Goal: Obtain resource: Download file/media

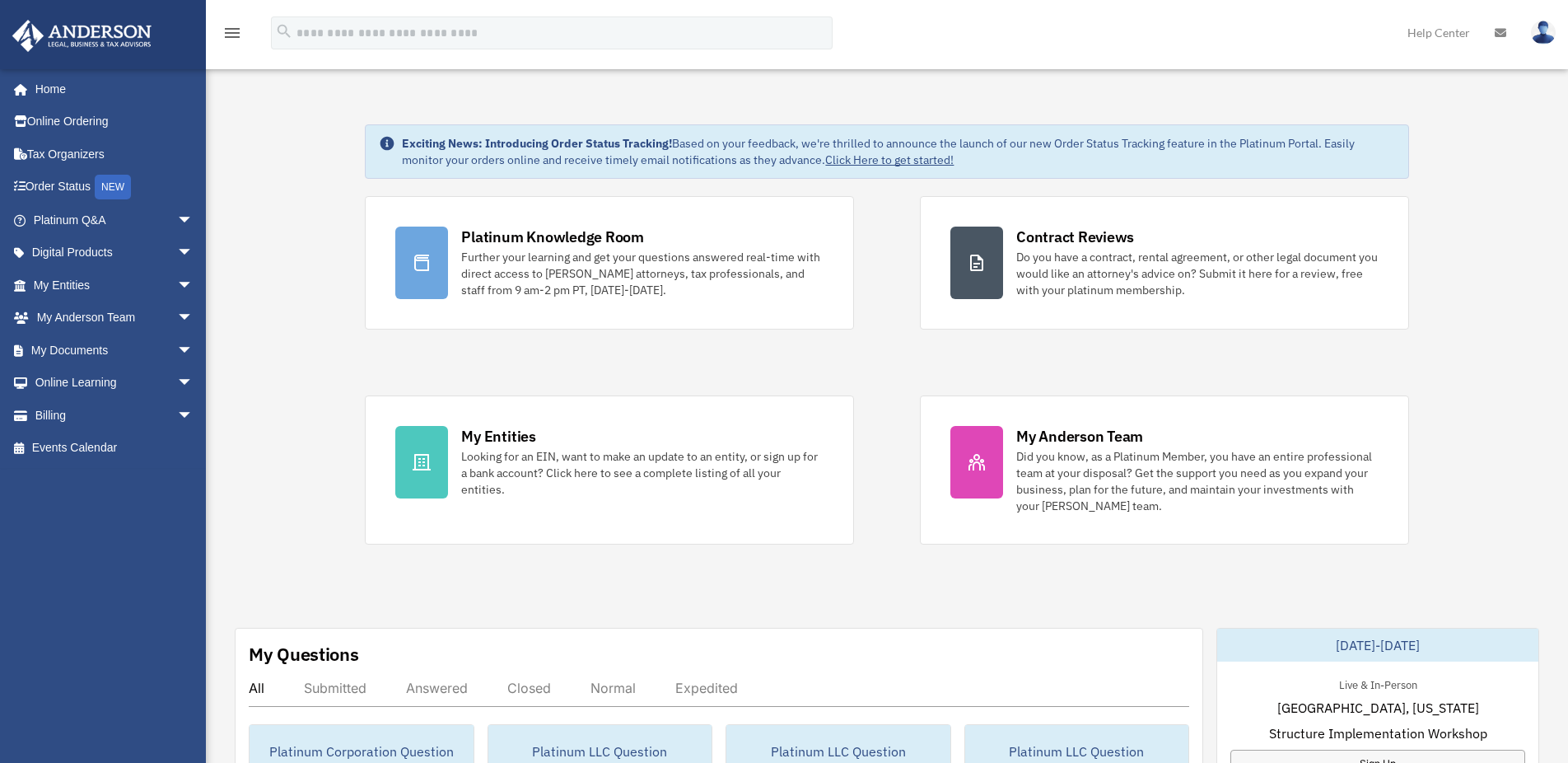
scroll to position [301, 0]
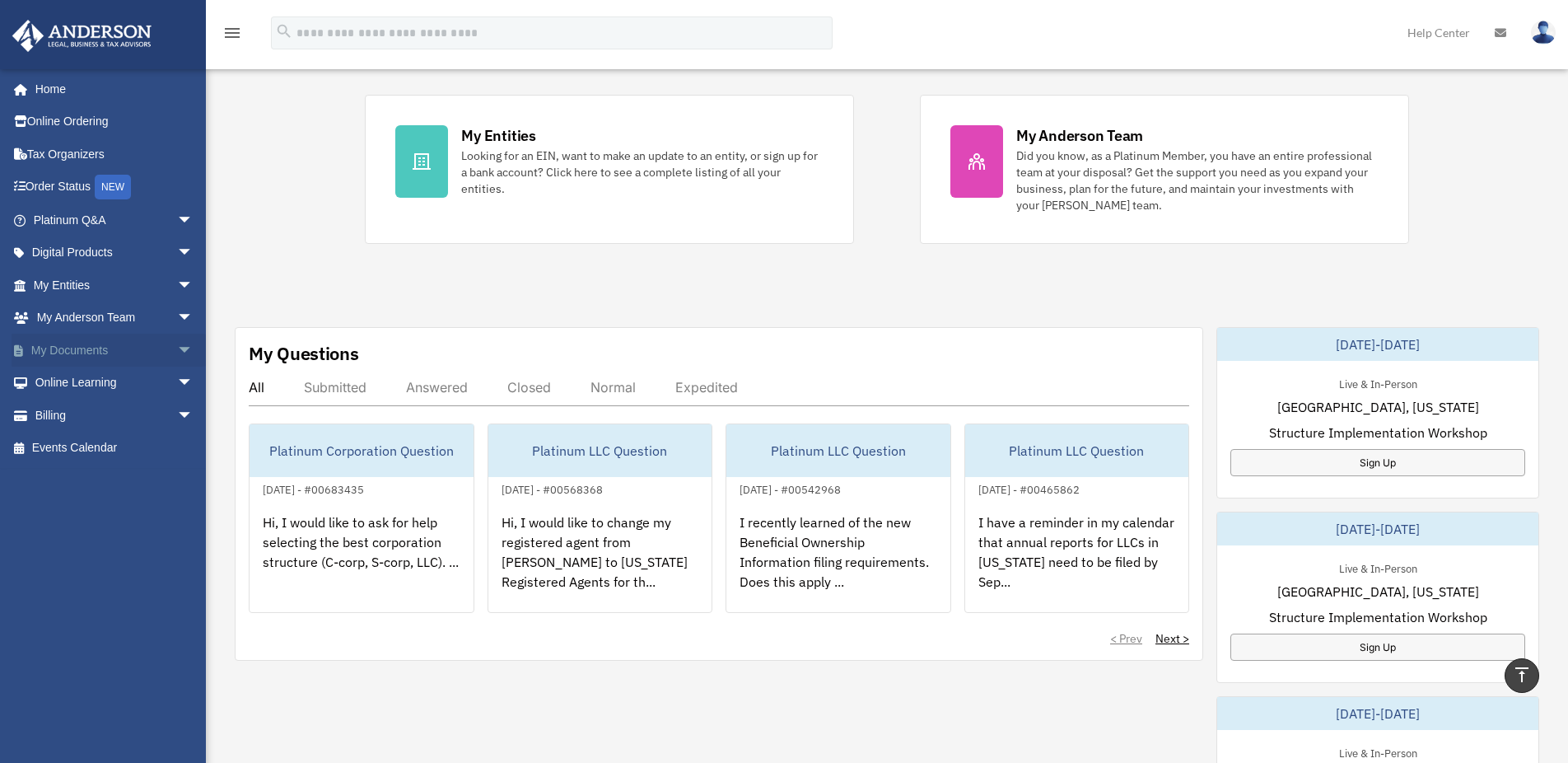
click at [115, 347] on link "My Documents arrow_drop_down" at bounding box center [114, 350] width 207 height 33
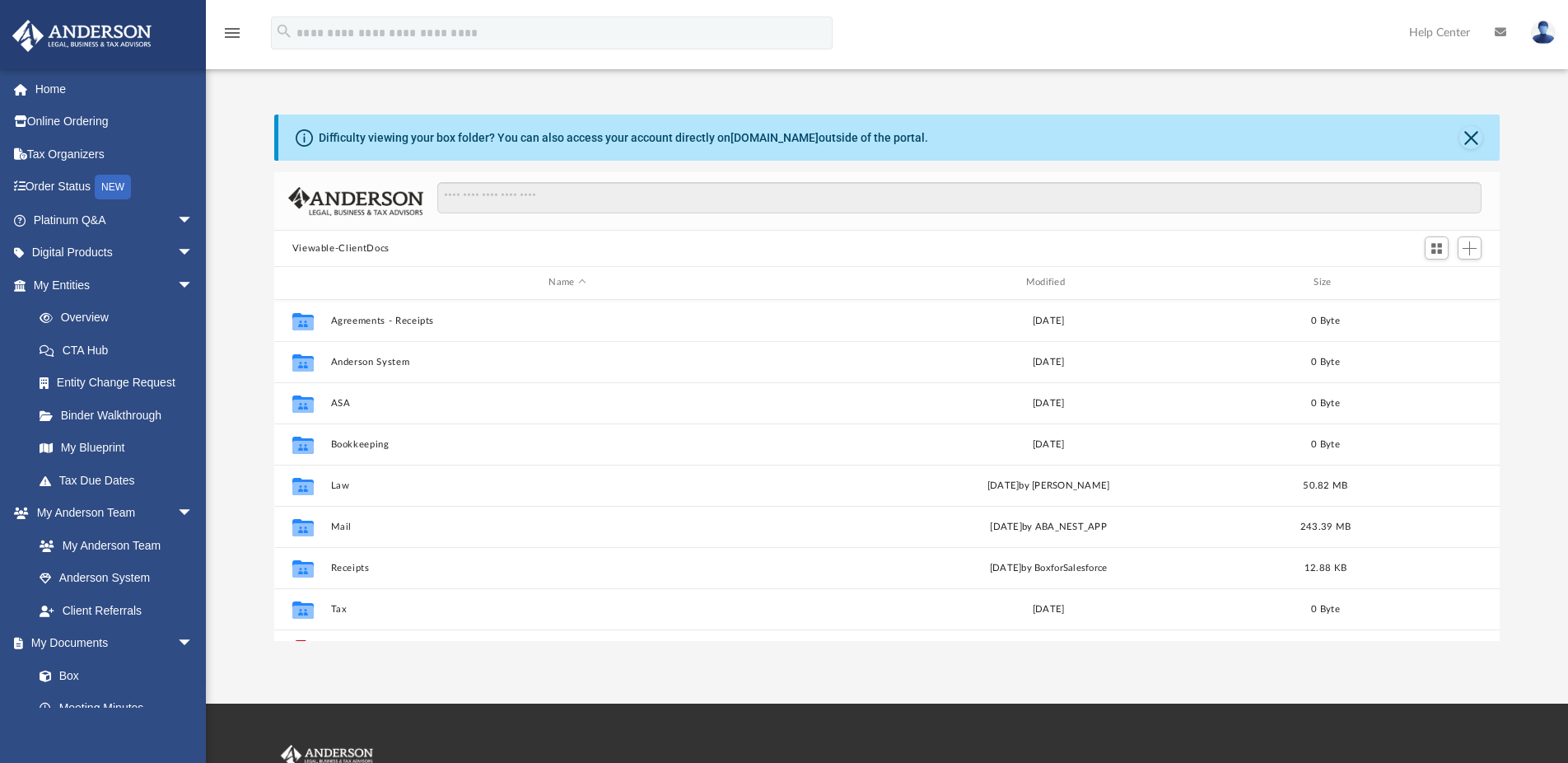
scroll to position [4, 0]
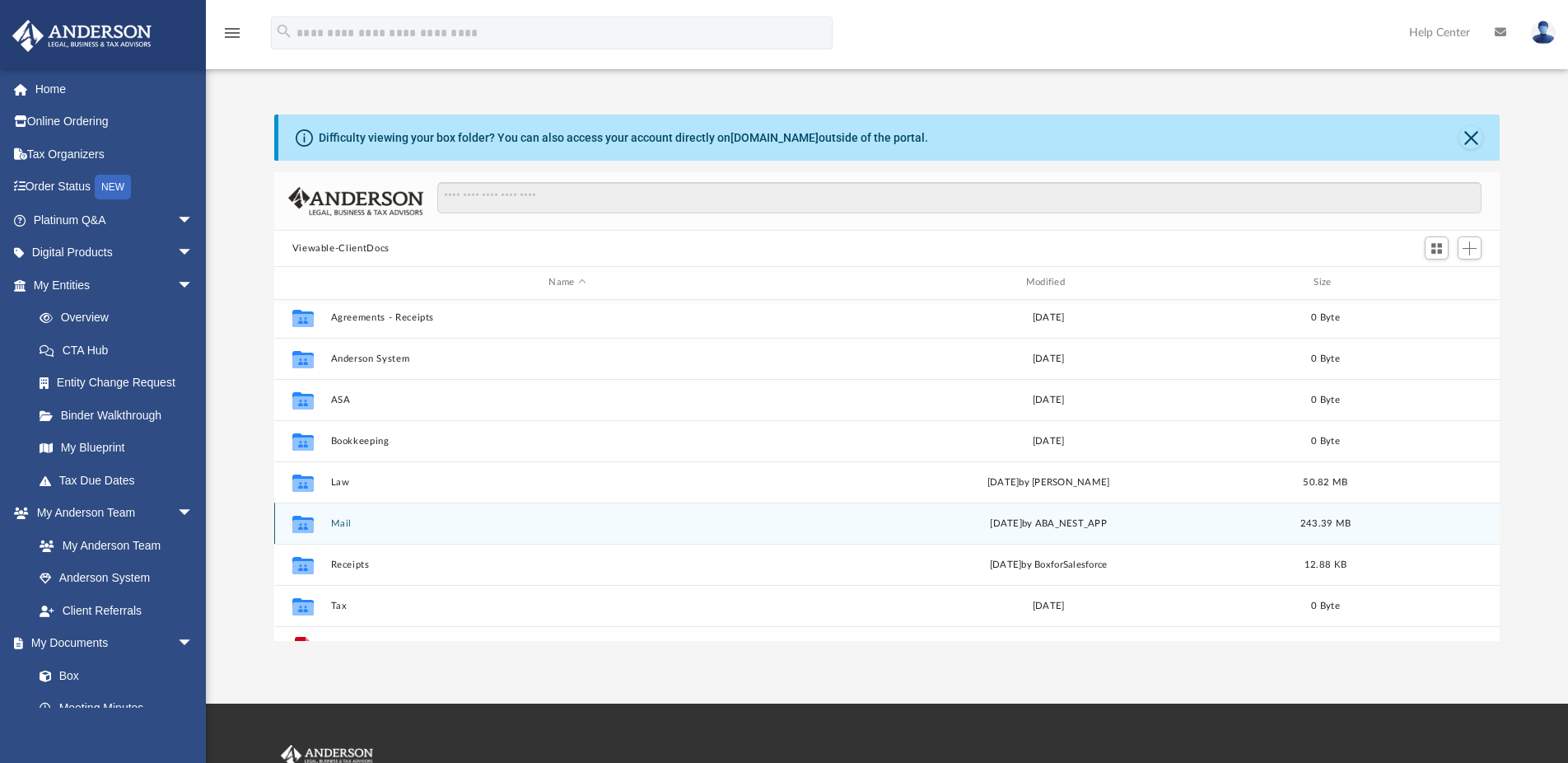
click at [338, 520] on button "Mail" at bounding box center [566, 523] width 473 height 10
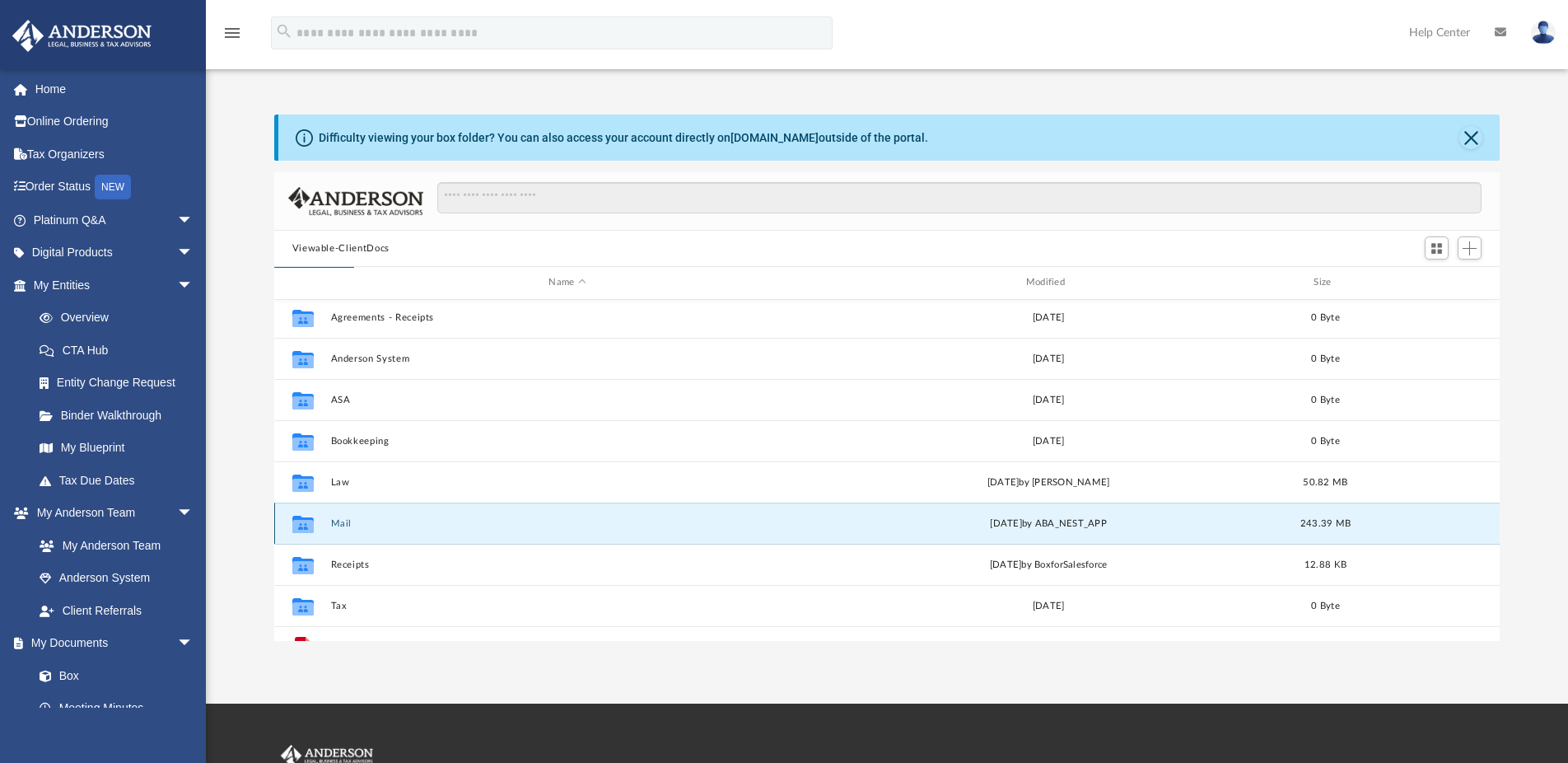
click at [355, 524] on button "Mail" at bounding box center [566, 523] width 473 height 10
click at [986, 526] on div "Mon Sep 29 2025 by ABA_NEST_APP" at bounding box center [1047, 523] width 473 height 15
click at [336, 524] on button "Mail" at bounding box center [566, 523] width 473 height 10
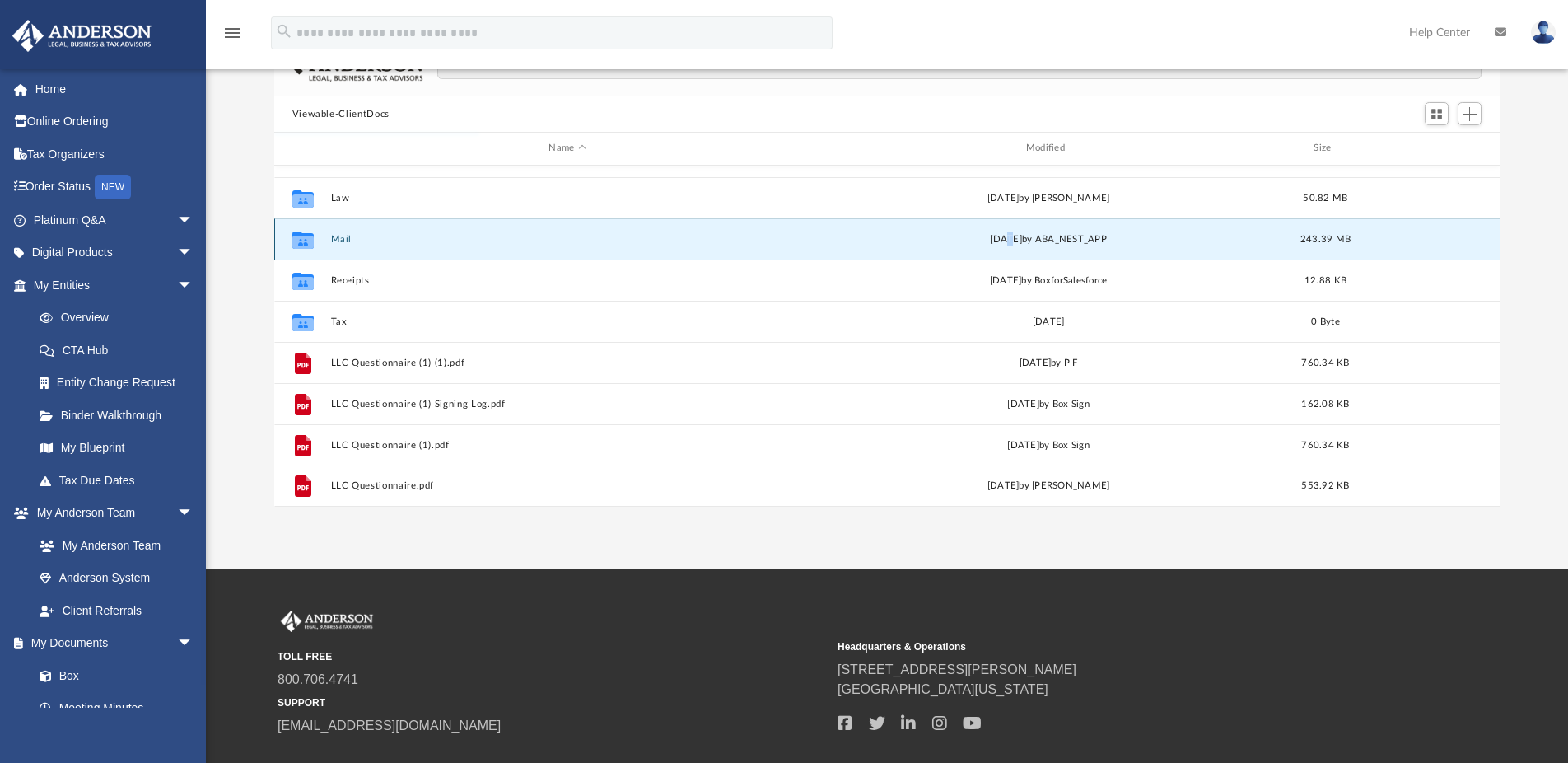
scroll to position [0, 0]
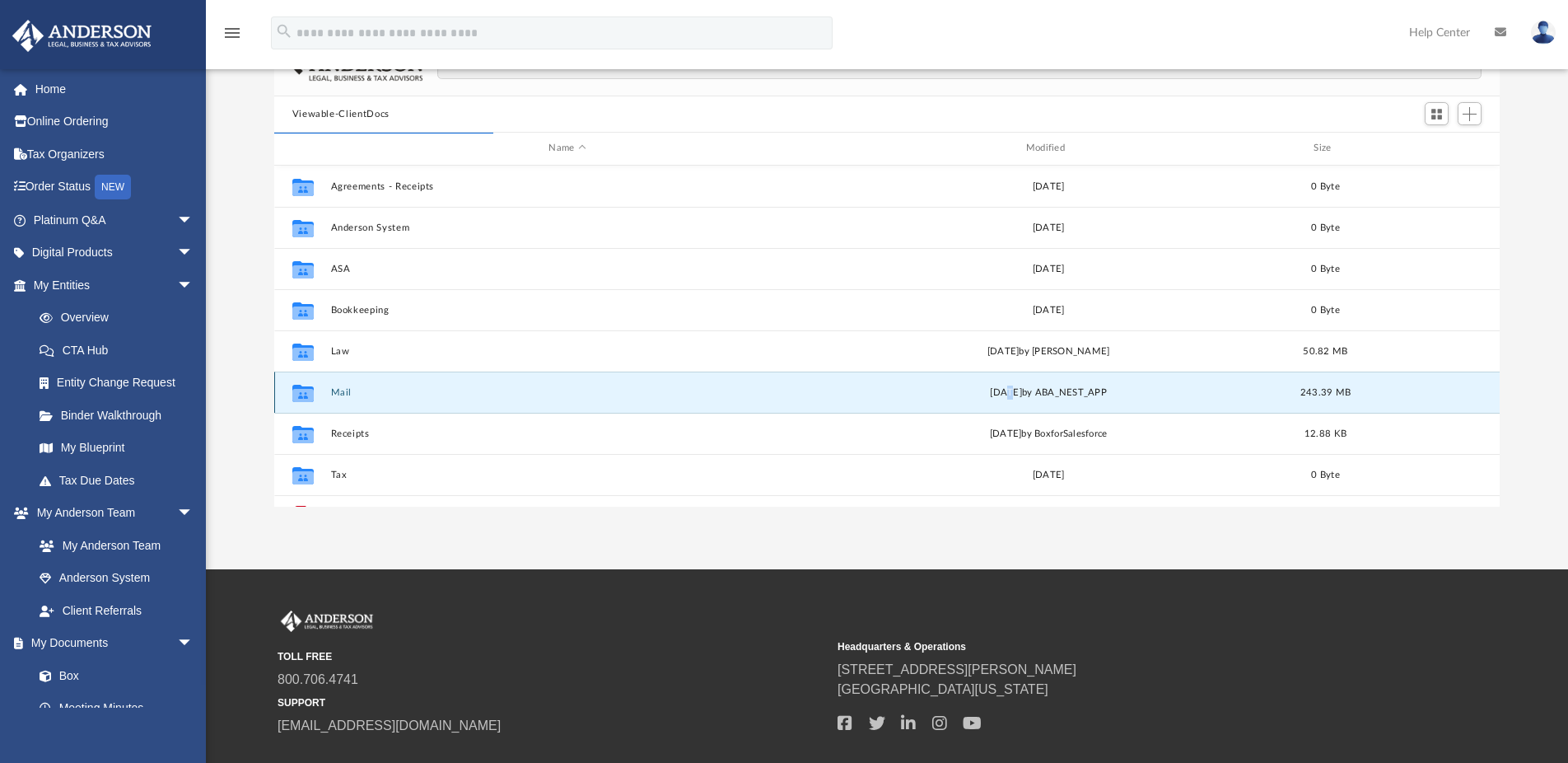
click at [319, 396] on div "Collaborated Folder" at bounding box center [303, 392] width 41 height 26
click at [343, 390] on button "Mail" at bounding box center [566, 392] width 473 height 10
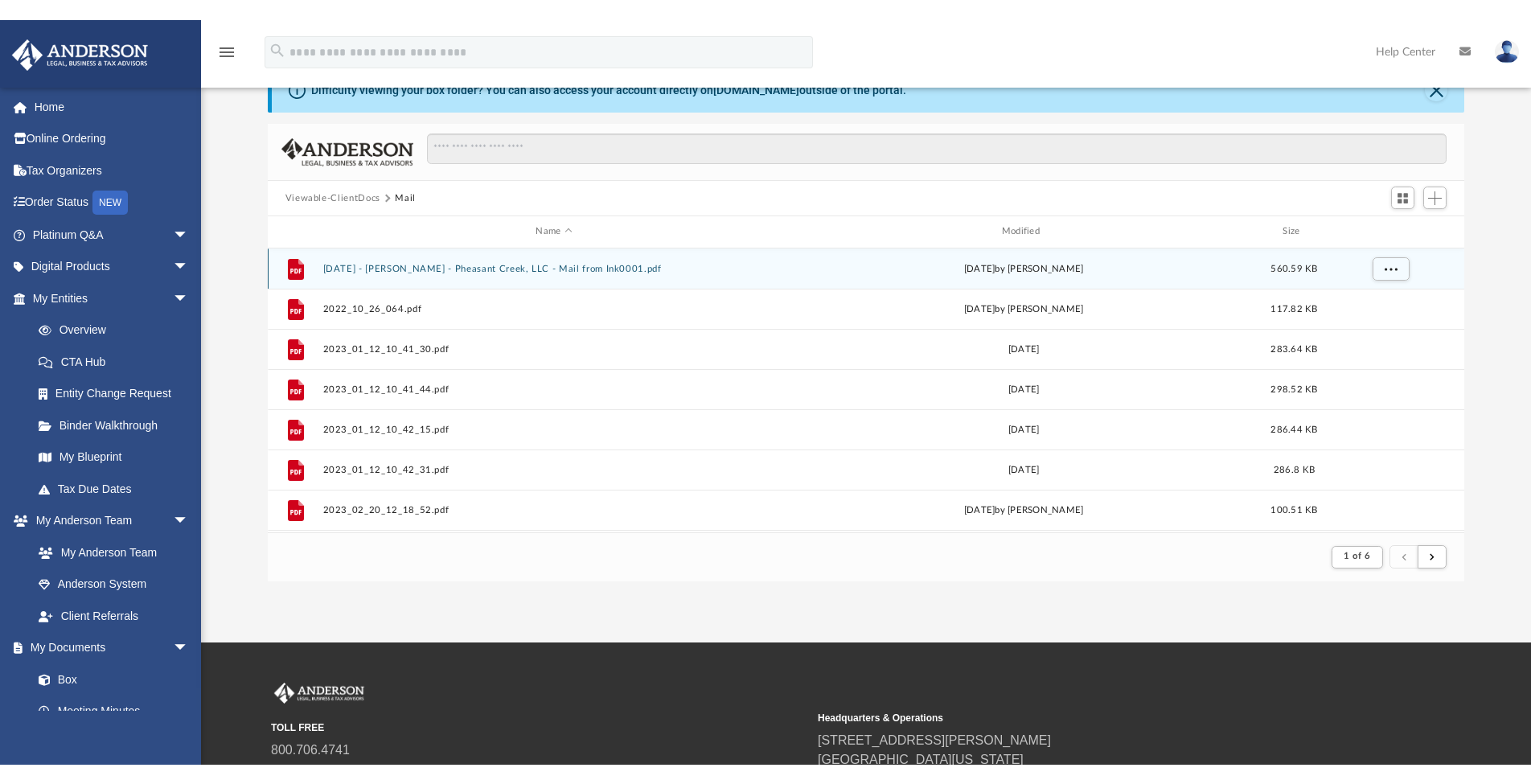
scroll to position [304, 1184]
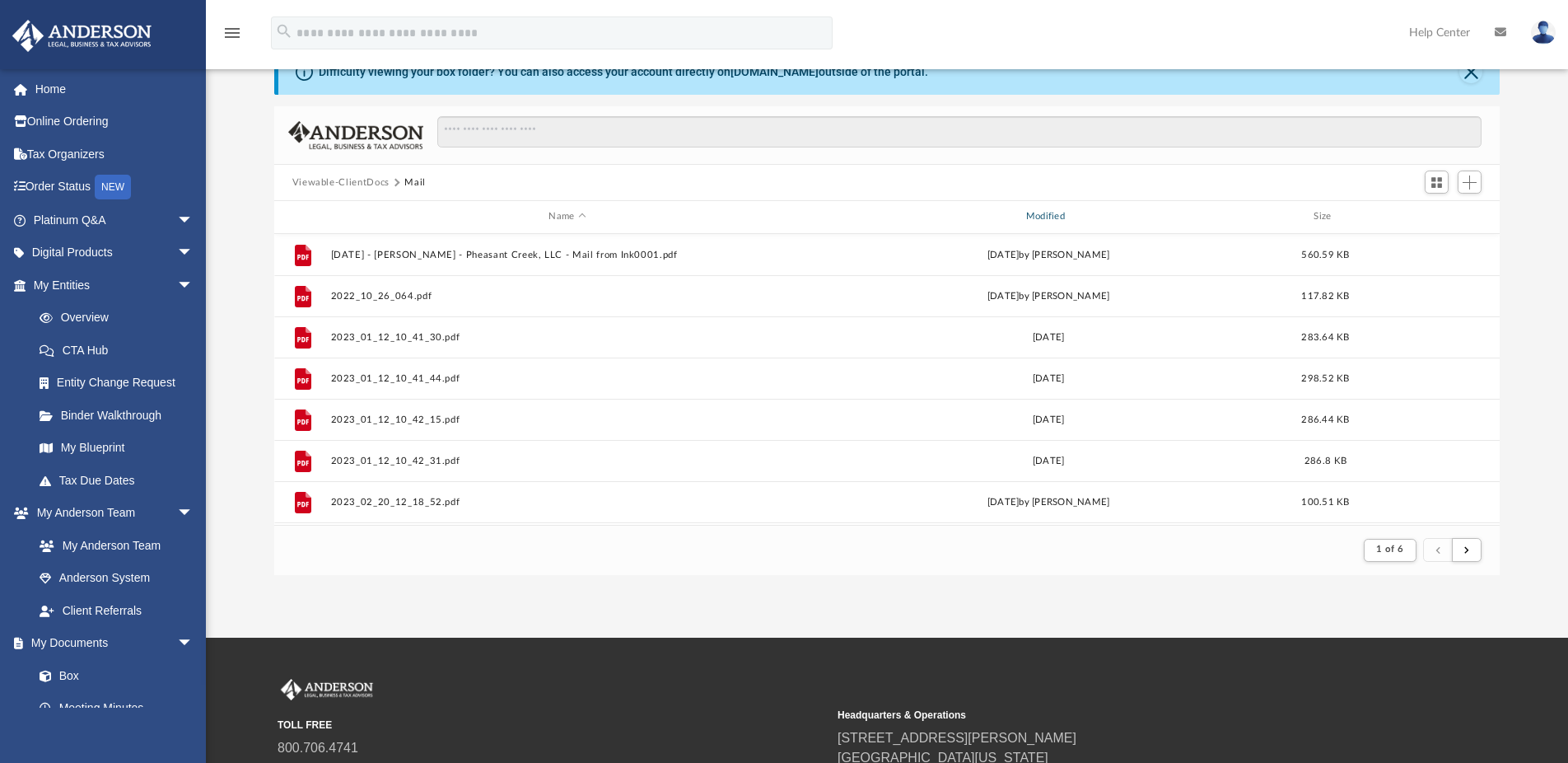
click at [1044, 212] on div "Modified" at bounding box center [1048, 217] width 474 height 15
click at [1055, 219] on div "Modified" at bounding box center [1048, 217] width 474 height 15
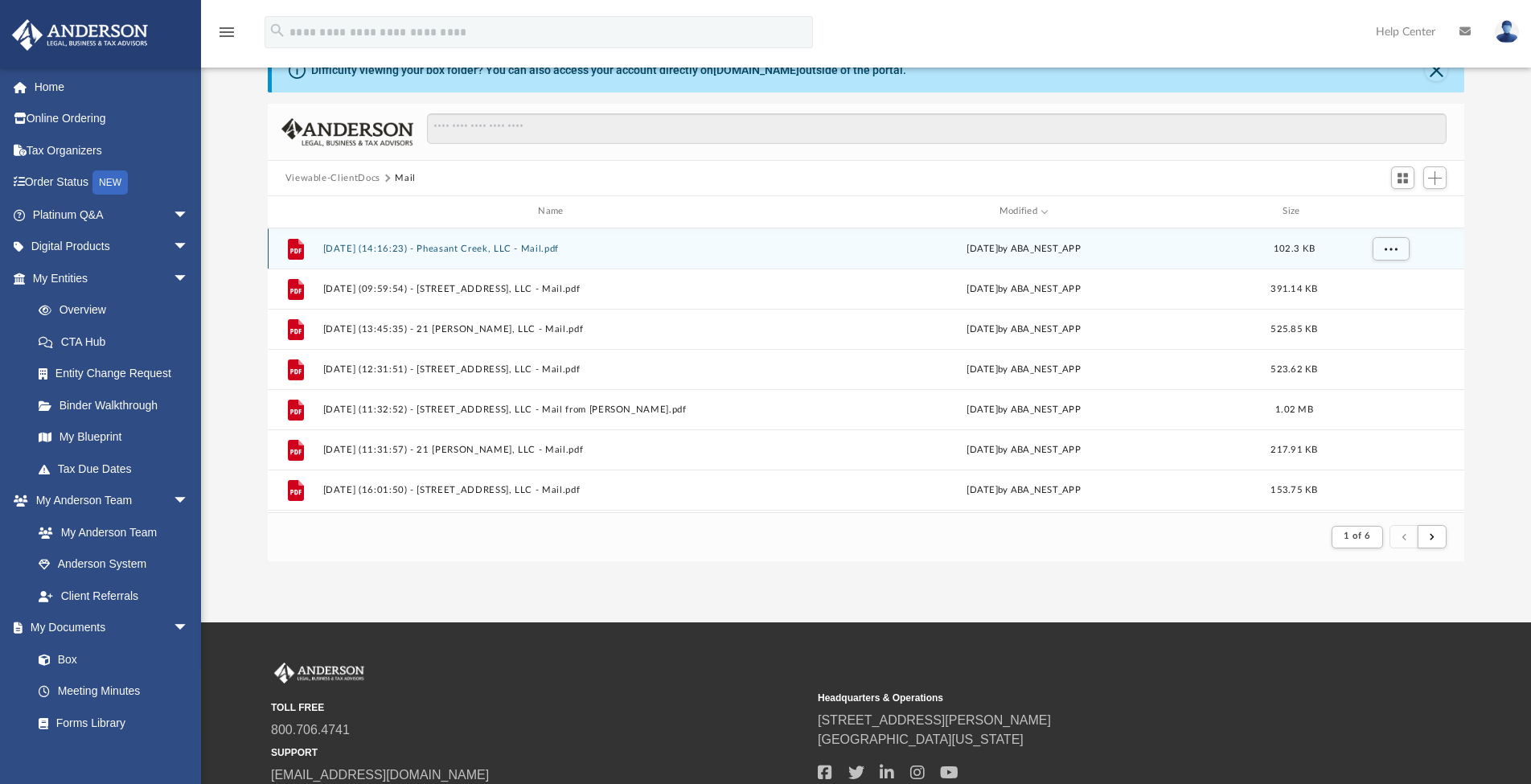
click at [557, 249] on button "2025.09.29 (14:16:23) - Pheasant Creek, LLC - Mail.pdf" at bounding box center [553, 248] width 462 height 10
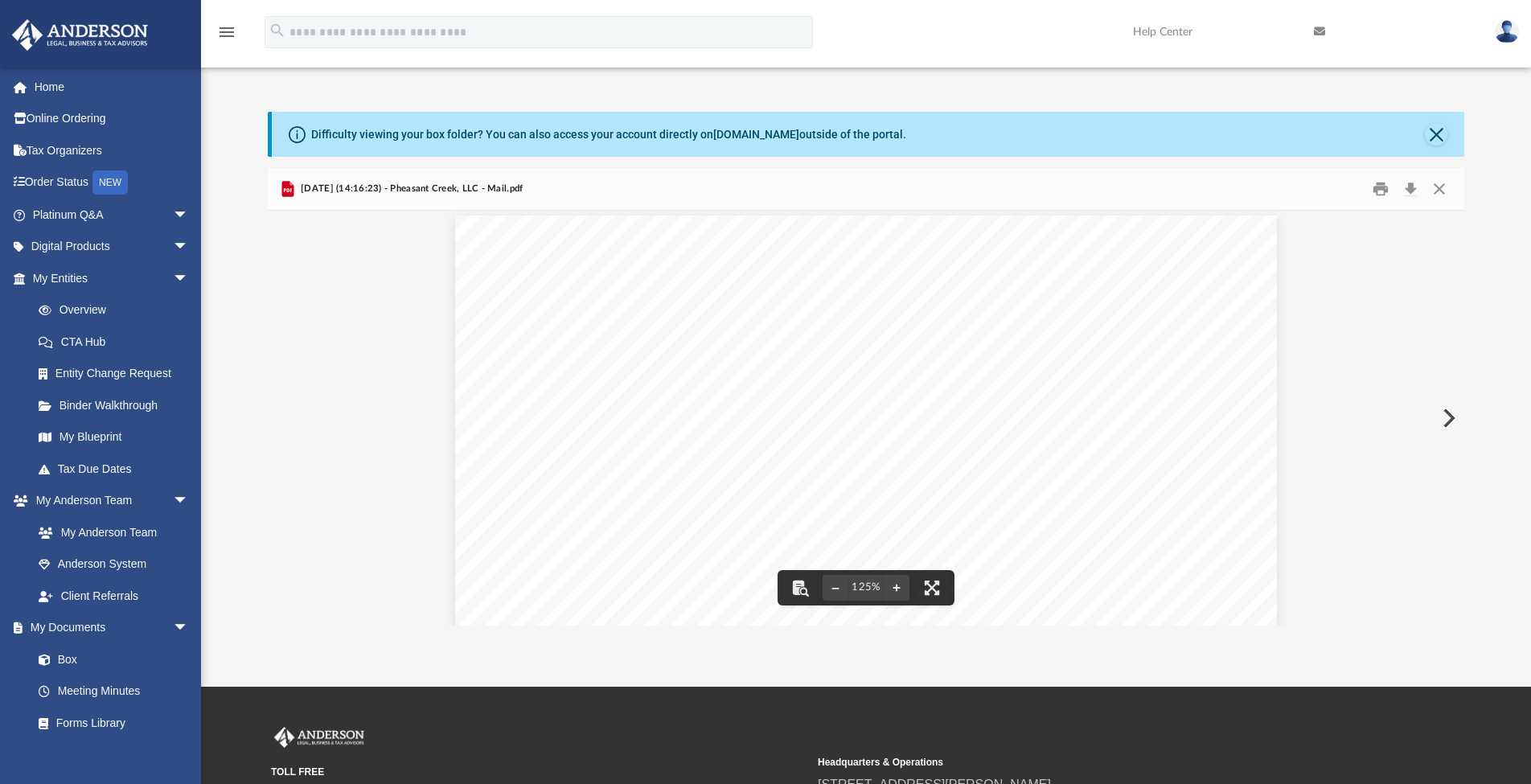
scroll to position [26, 0]
click at [1411, 186] on button "Download" at bounding box center [1410, 188] width 29 height 25
click at [1446, 411] on button "Preview" at bounding box center [1447, 417] width 36 height 45
click at [1408, 184] on button "Download" at bounding box center [1410, 188] width 29 height 25
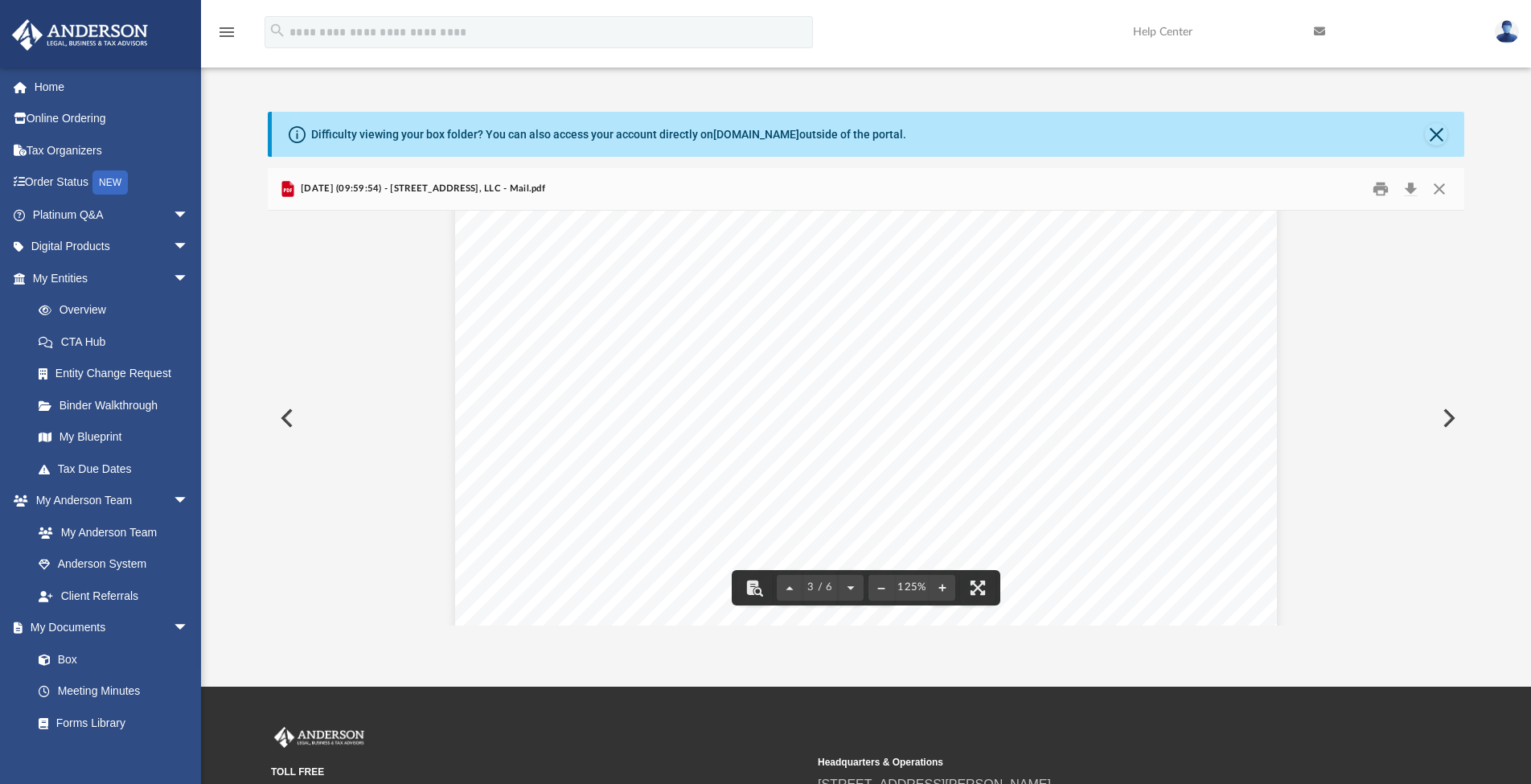
click at [1448, 408] on button "Preview" at bounding box center [1447, 417] width 36 height 45
click at [1411, 189] on button "Download" at bounding box center [1410, 188] width 29 height 25
click at [1448, 424] on button "Preview" at bounding box center [1447, 417] width 36 height 45
click at [1408, 187] on button "Download" at bounding box center [1410, 188] width 29 height 25
click at [1449, 420] on button "Preview" at bounding box center [1447, 417] width 36 height 45
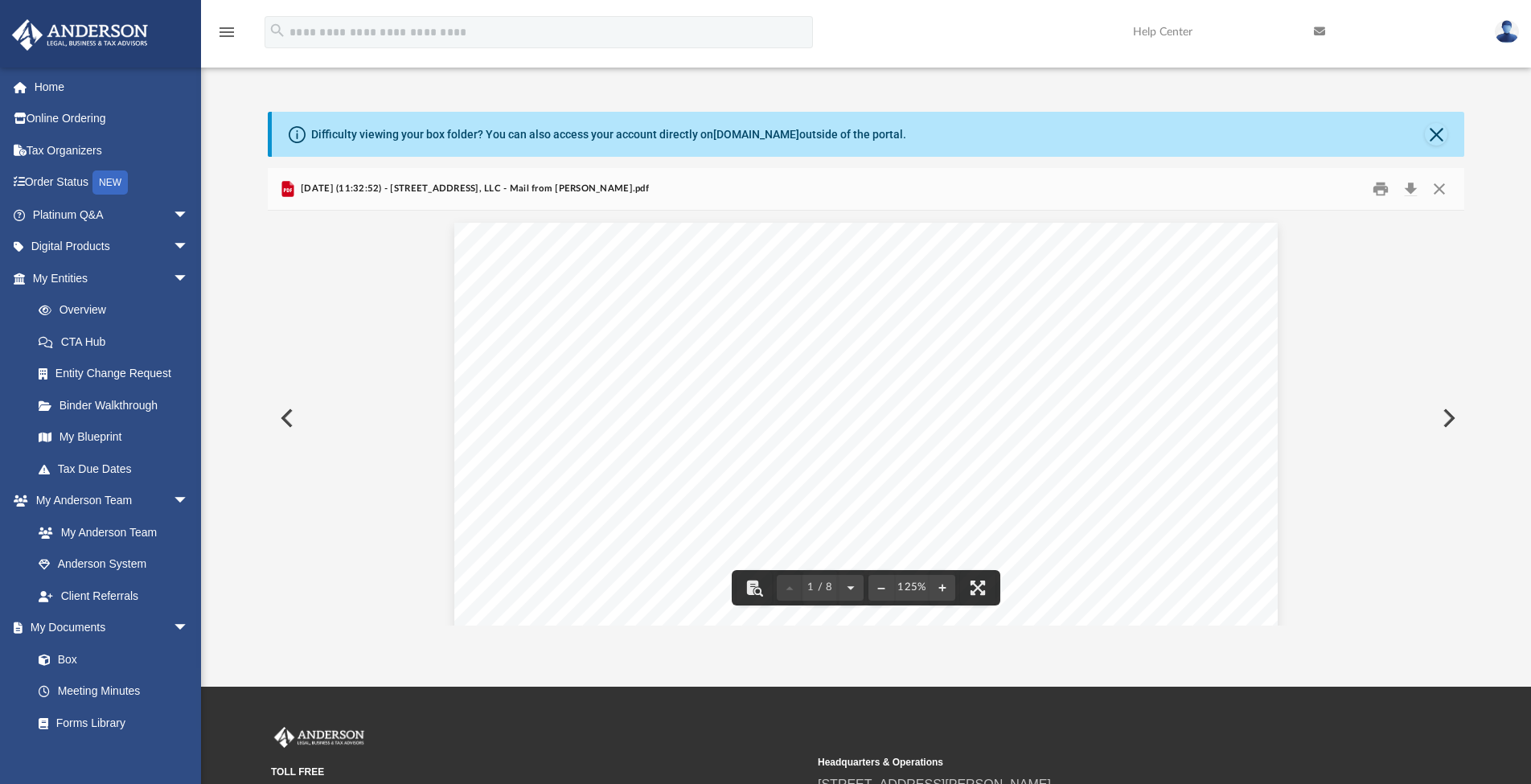
scroll to position [135, 0]
click at [1407, 193] on button "Download" at bounding box center [1410, 188] width 29 height 25
click at [1445, 424] on button "Preview" at bounding box center [1447, 417] width 36 height 45
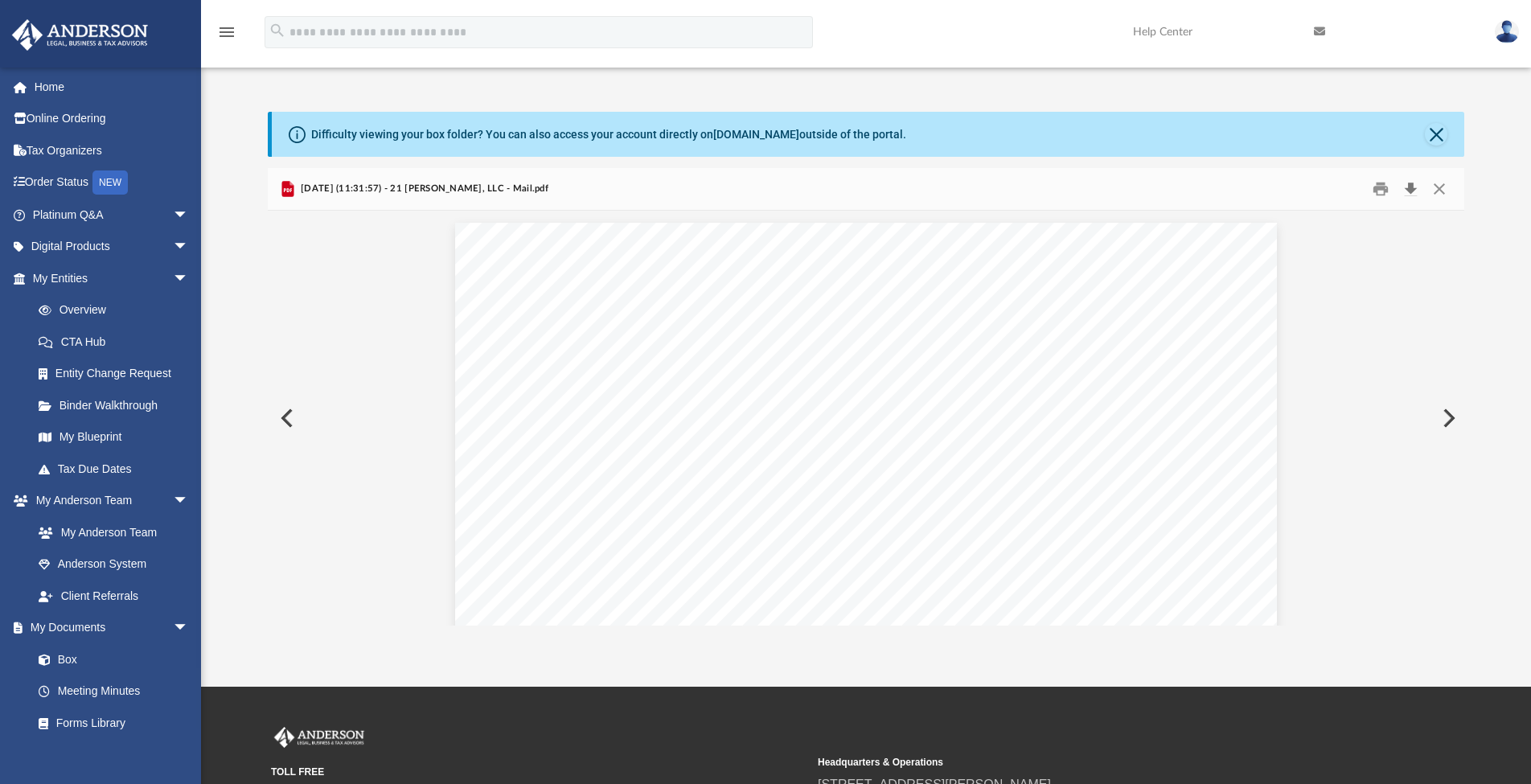
click at [1414, 184] on button "Download" at bounding box center [1410, 188] width 29 height 25
